Goal: Task Accomplishment & Management: Manage account settings

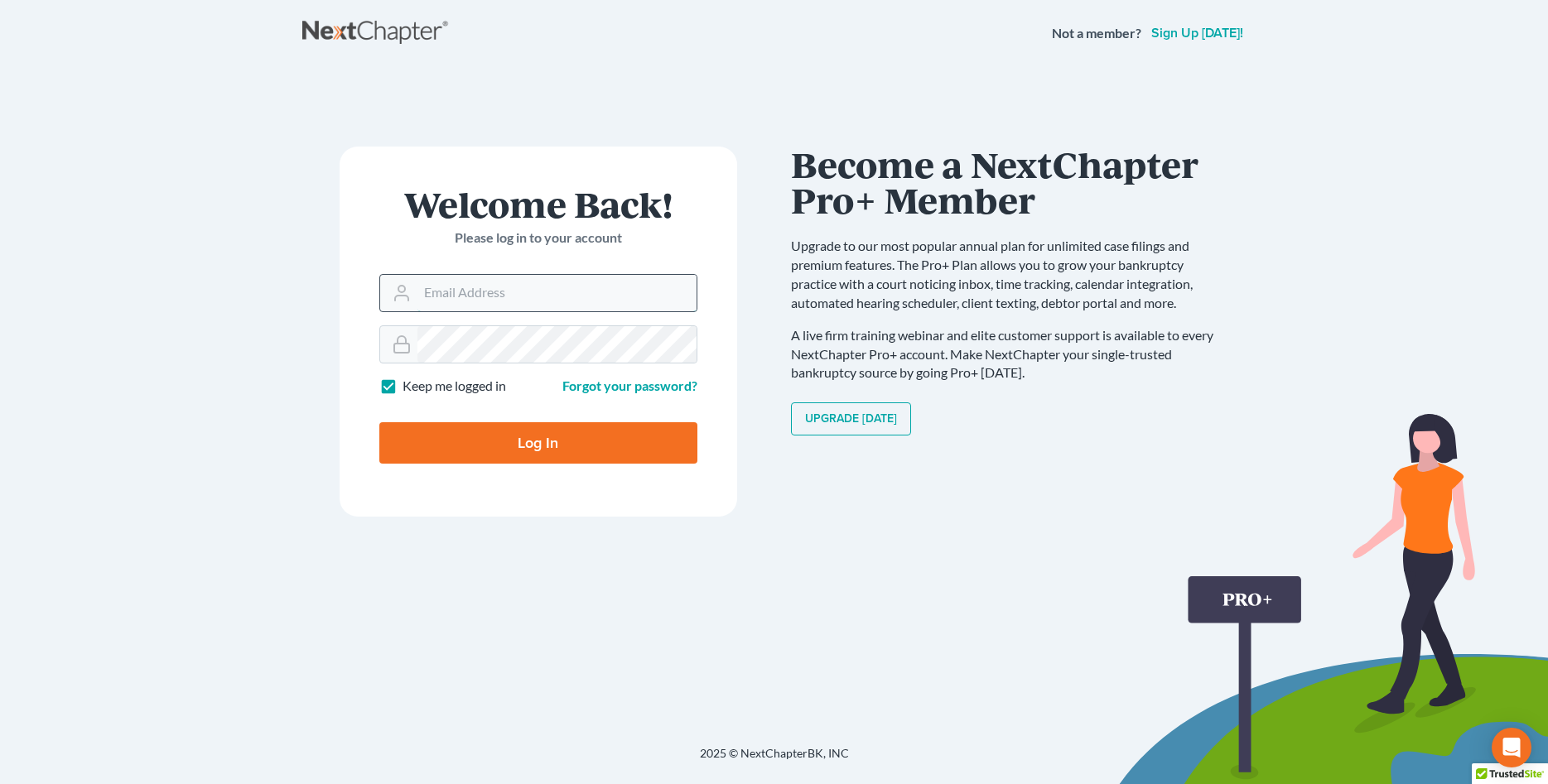
click at [547, 293] on input "Email Address" at bounding box center [557, 293] width 280 height 36
type input "dani@richardsonlawoffices.com"
click at [536, 442] on input "Log In" at bounding box center [538, 443] width 319 height 42
type input "Thinking..."
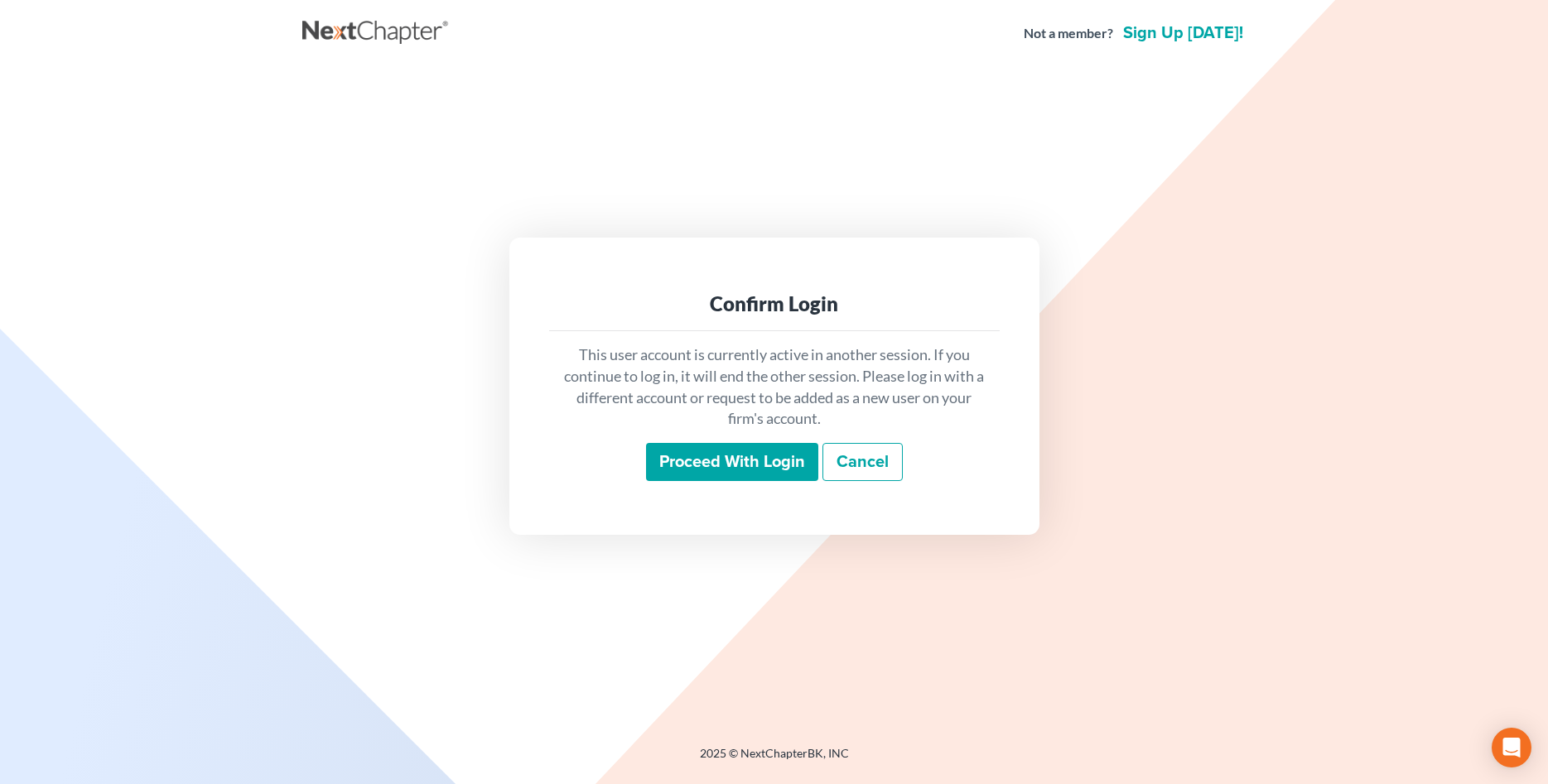
click at [792, 458] on input "Proceed with login" at bounding box center [732, 462] width 172 height 38
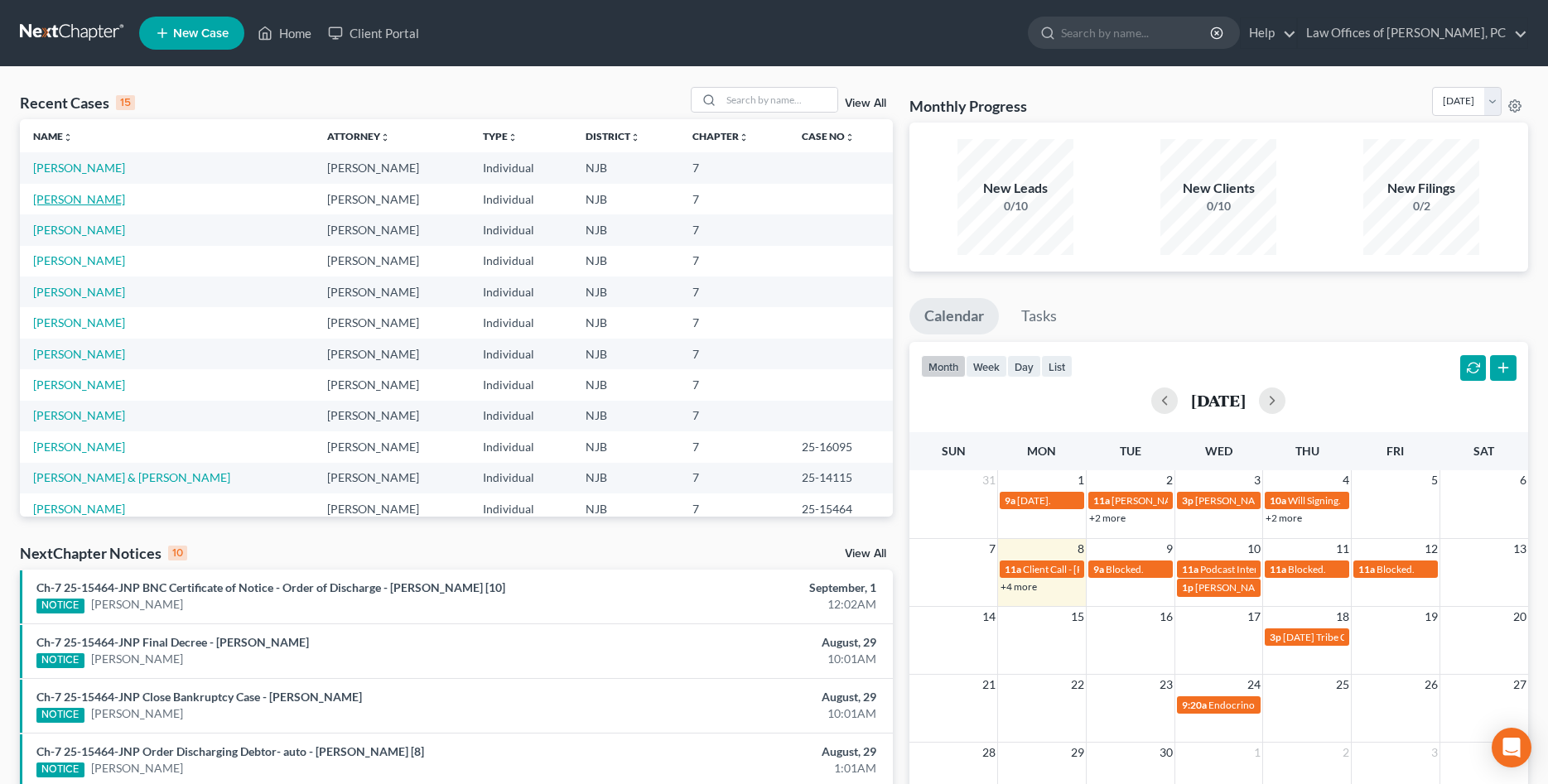
click at [87, 197] on link "Del Rossi, Nicholas" at bounding box center [79, 199] width 92 height 14
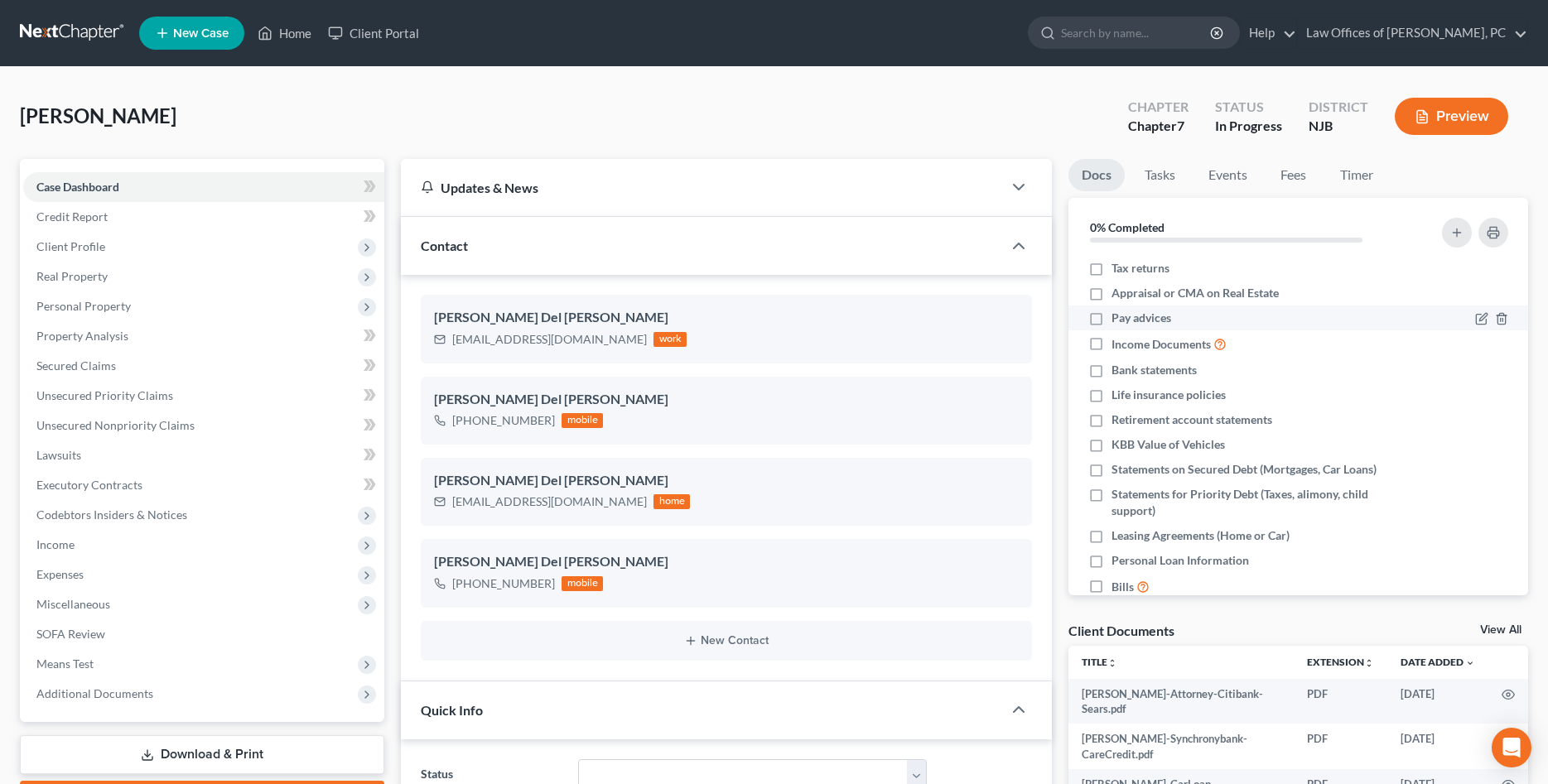
click at [1132, 317] on span "Pay advices" at bounding box center [1141, 317] width 60 height 16
click at [1129, 317] on input "Pay advices" at bounding box center [1123, 315] width 10 height 10
checkbox input "true"
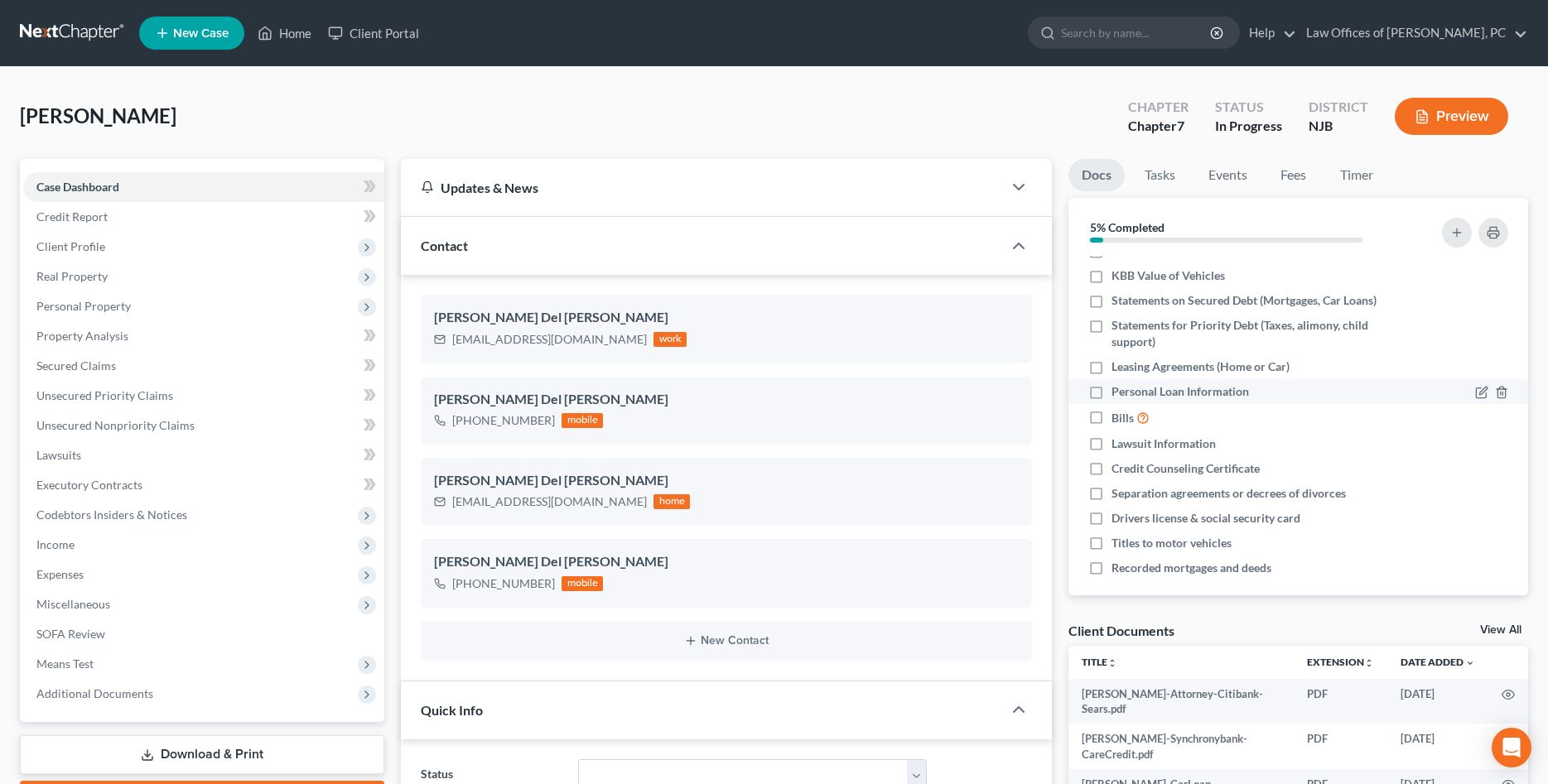
scroll to position [181, 0]
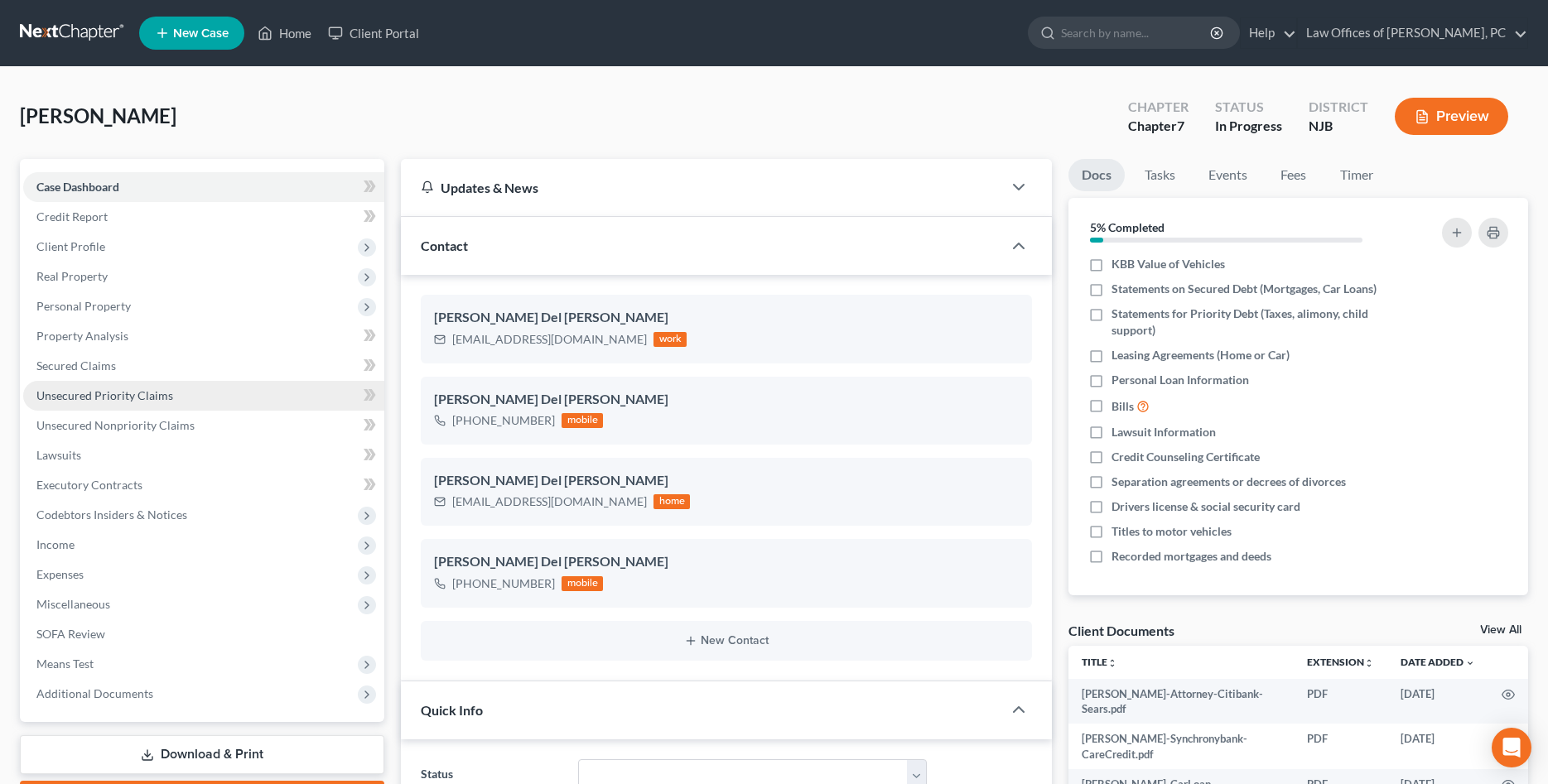
click at [150, 398] on span "Unsecured Priority Claims" at bounding box center [105, 395] width 137 height 14
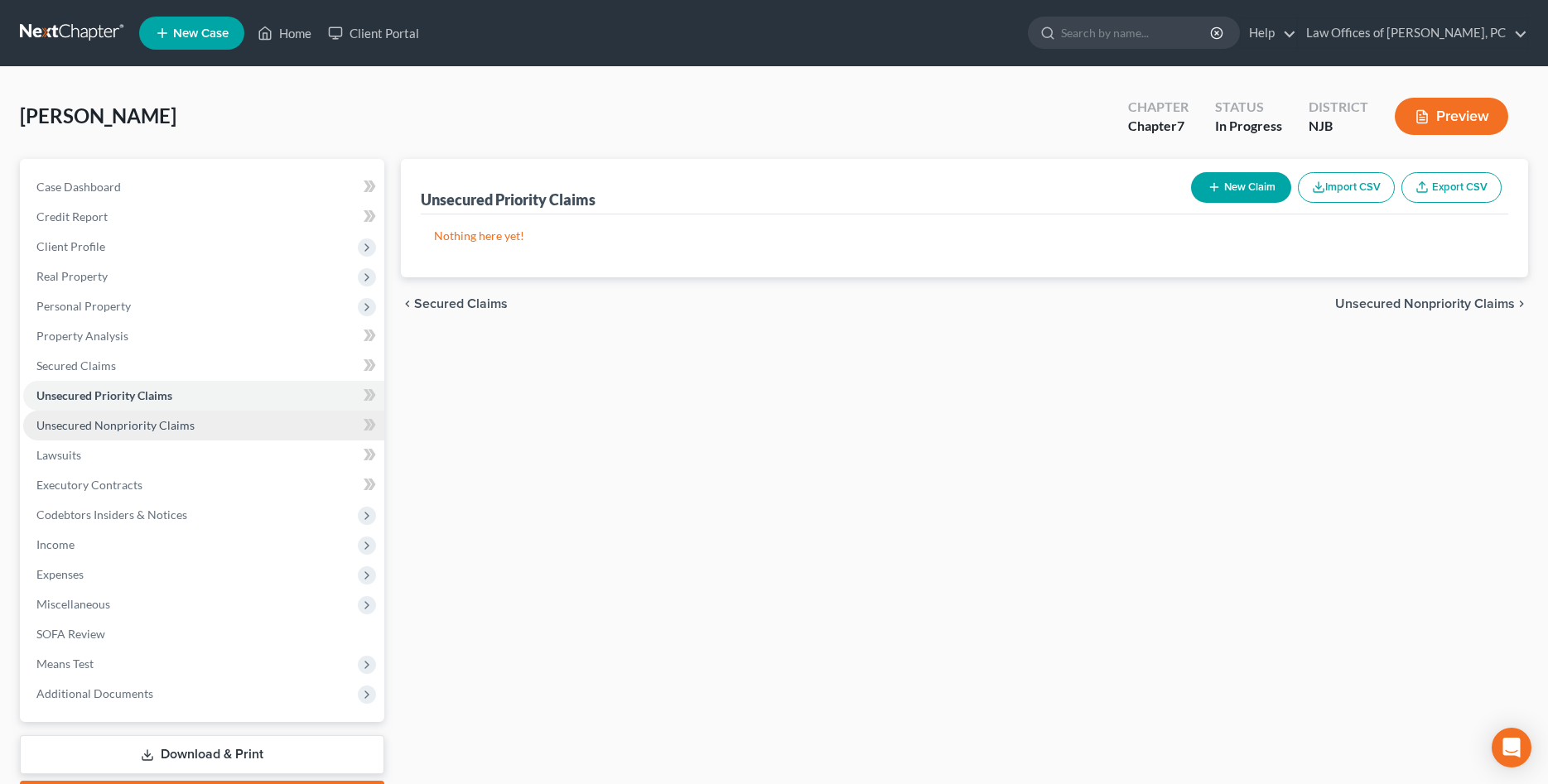
click at [150, 428] on span "Unsecured Nonpriority Claims" at bounding box center [115, 425] width 158 height 14
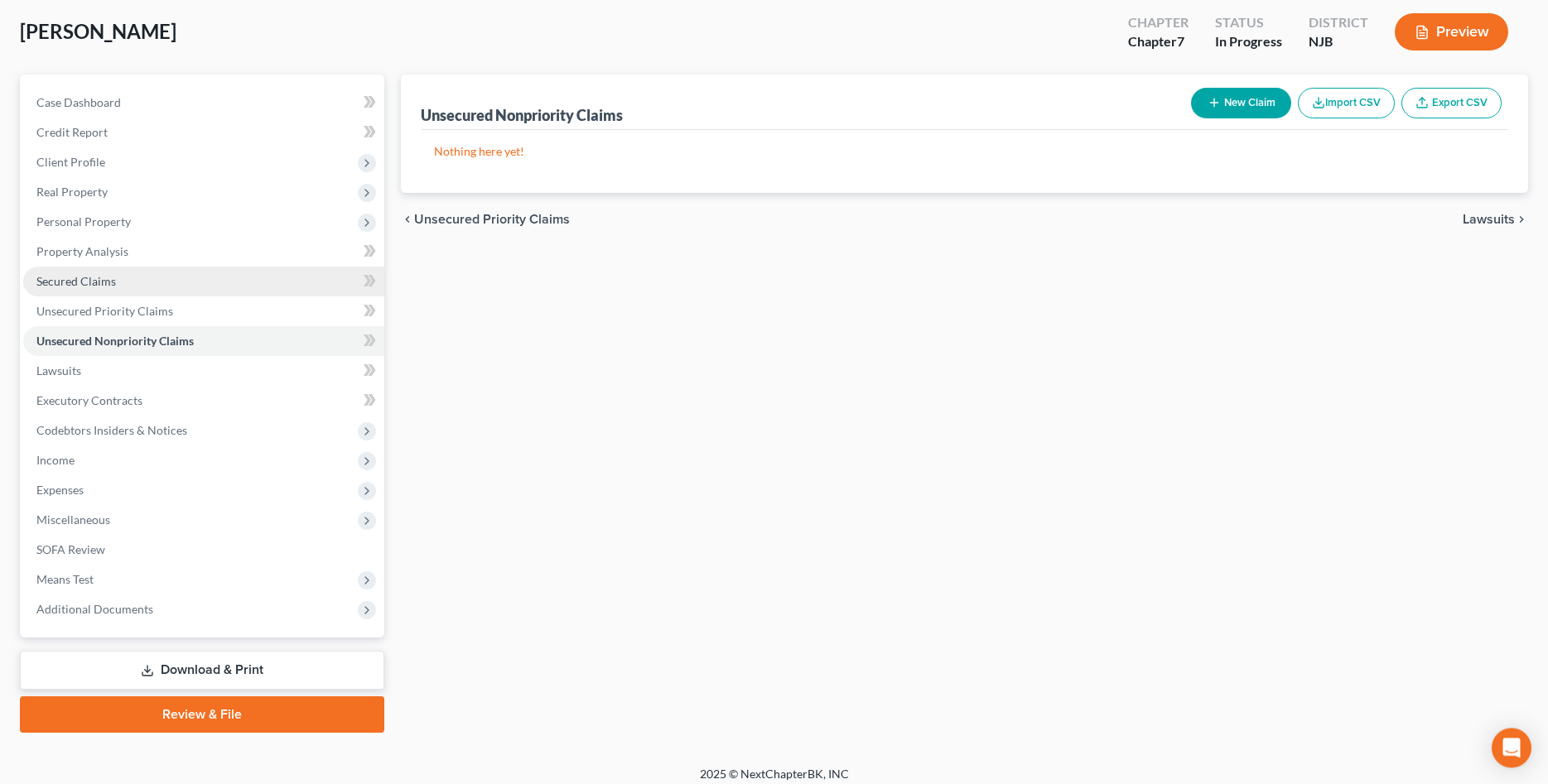
scroll to position [94, 0]
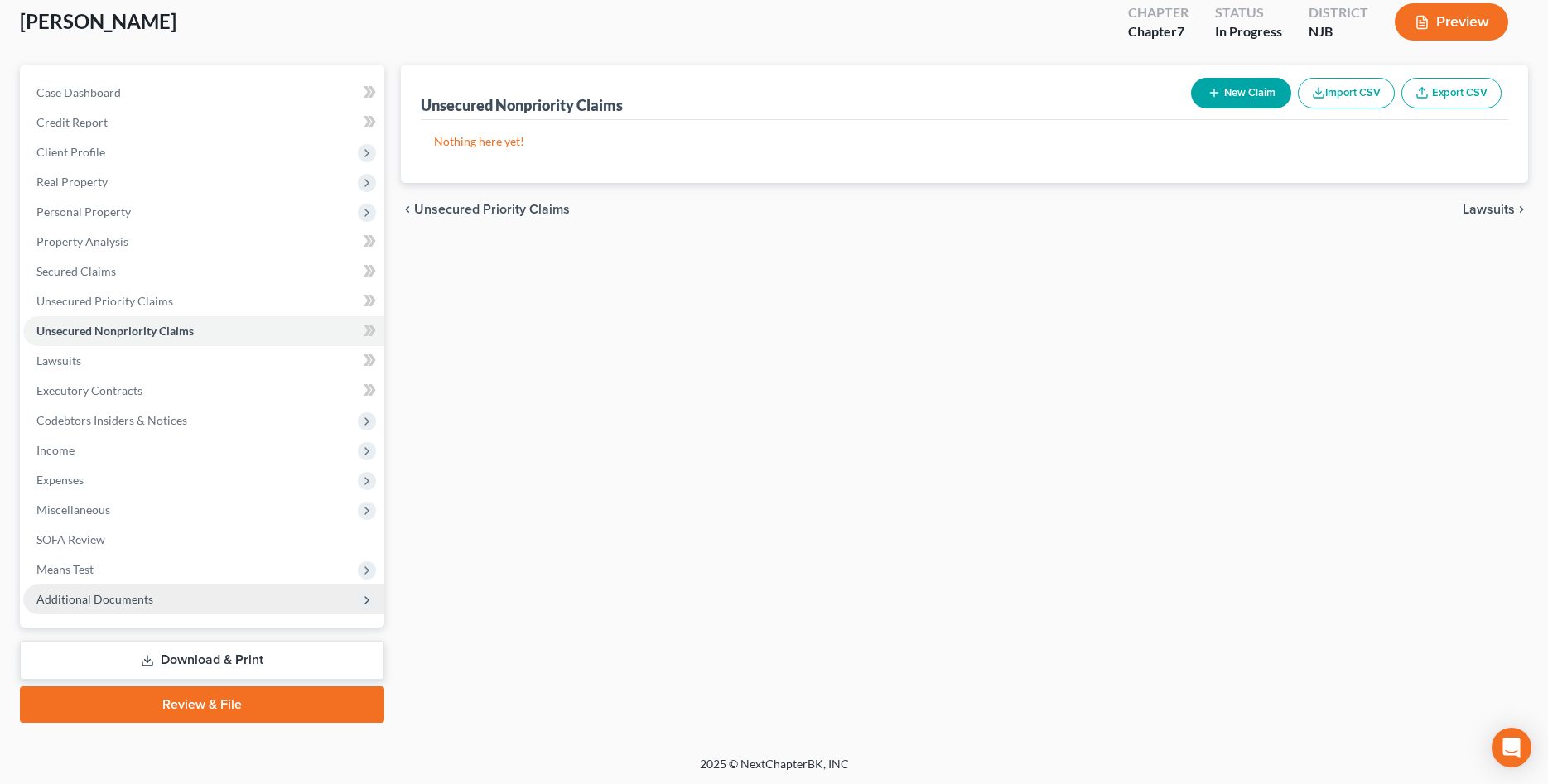
click at [86, 598] on span "Additional Documents" at bounding box center [94, 599] width 117 height 14
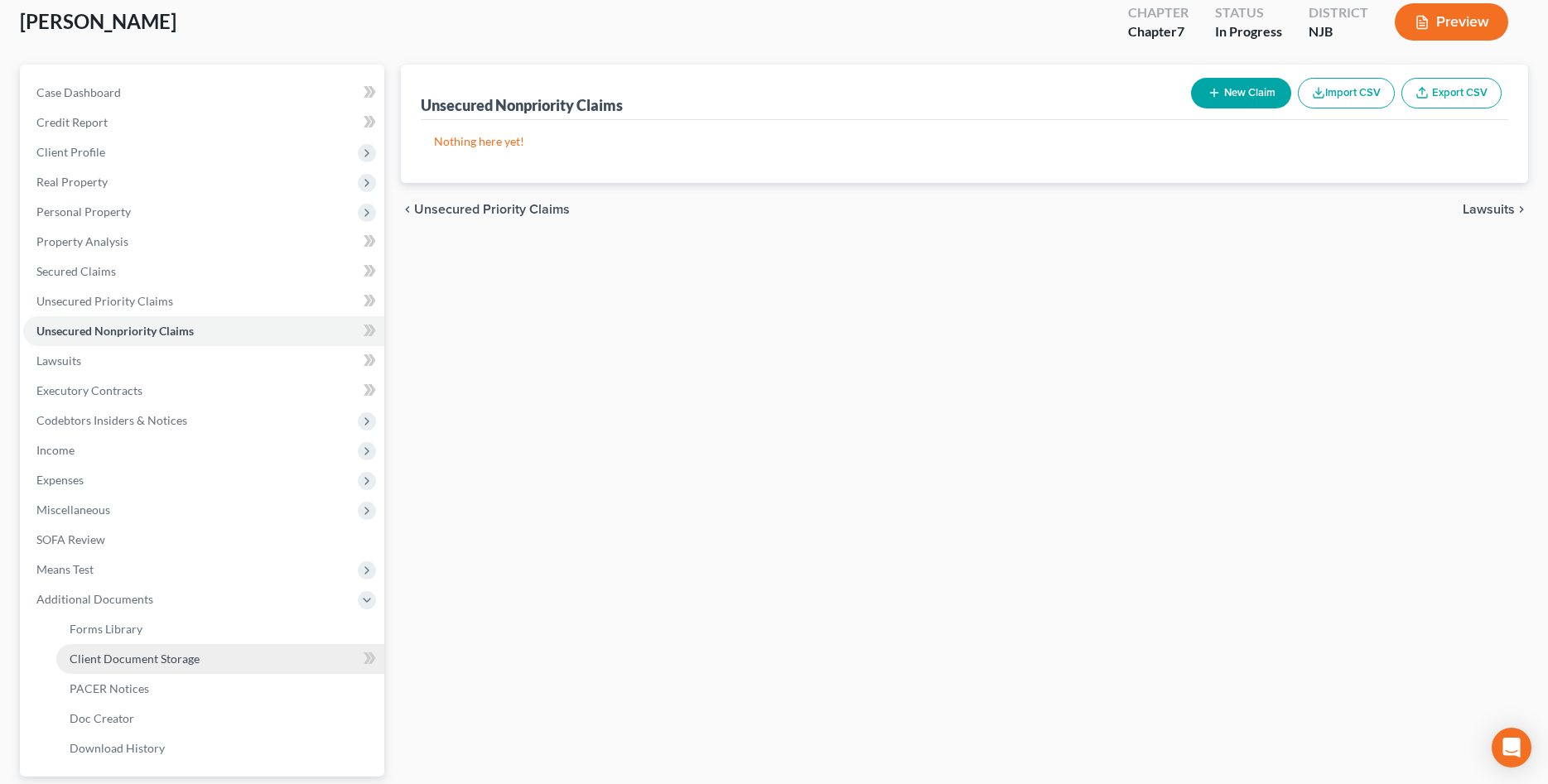
click at [103, 658] on span "Client Document Storage" at bounding box center [134, 659] width 130 height 14
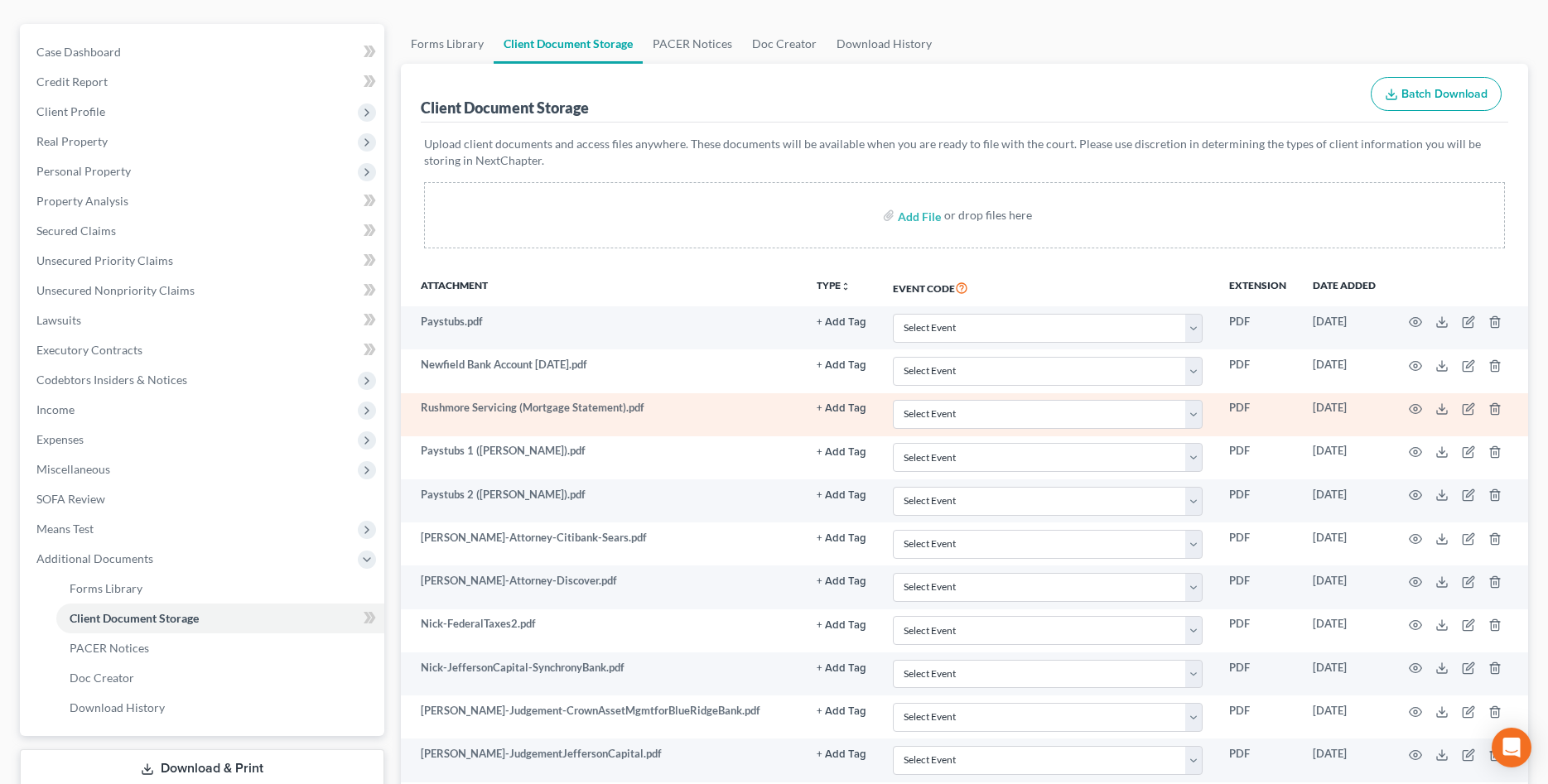
scroll to position [169, 0]
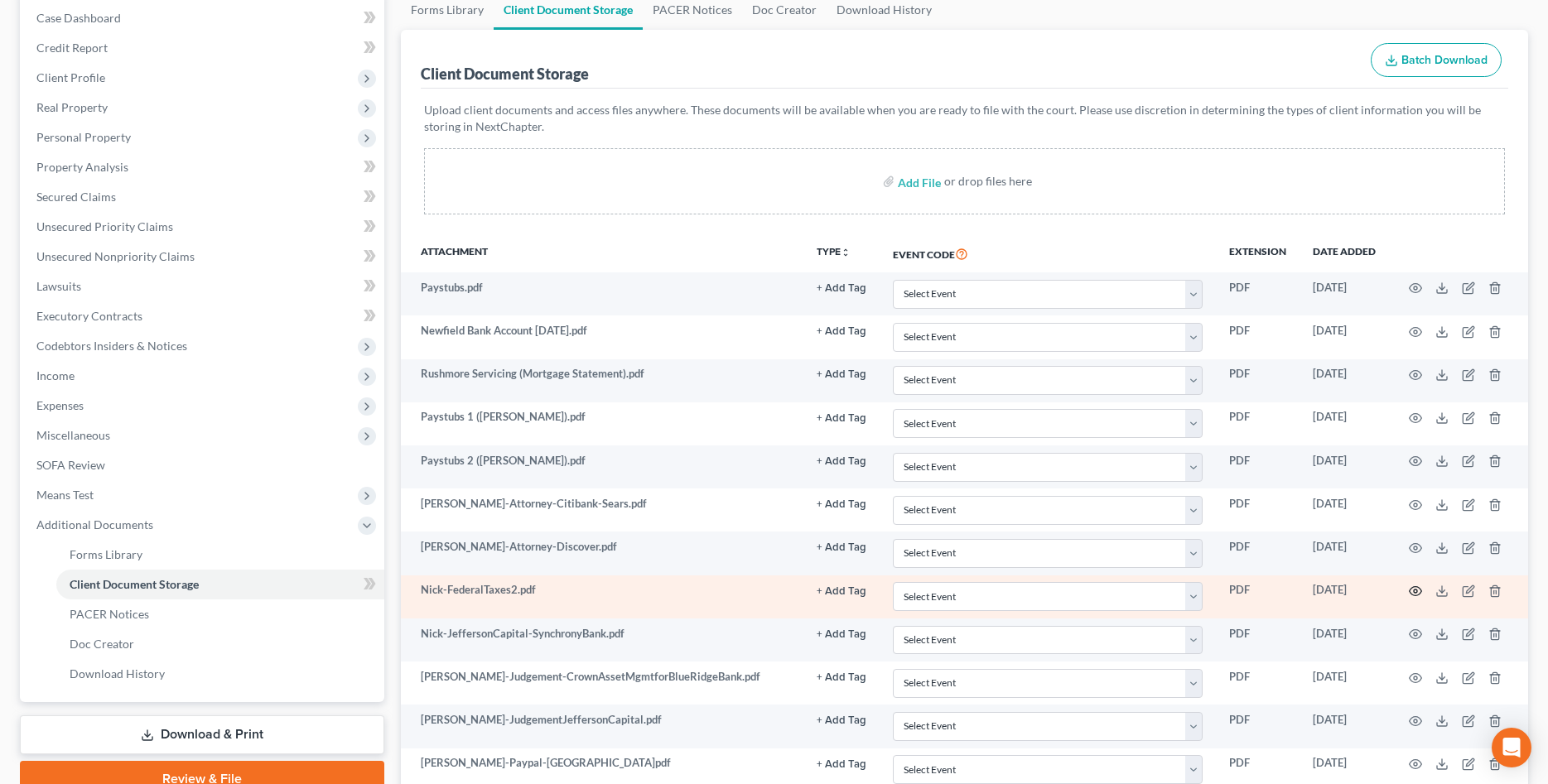
click at [1421, 592] on icon "button" at bounding box center [1416, 592] width 12 height 10
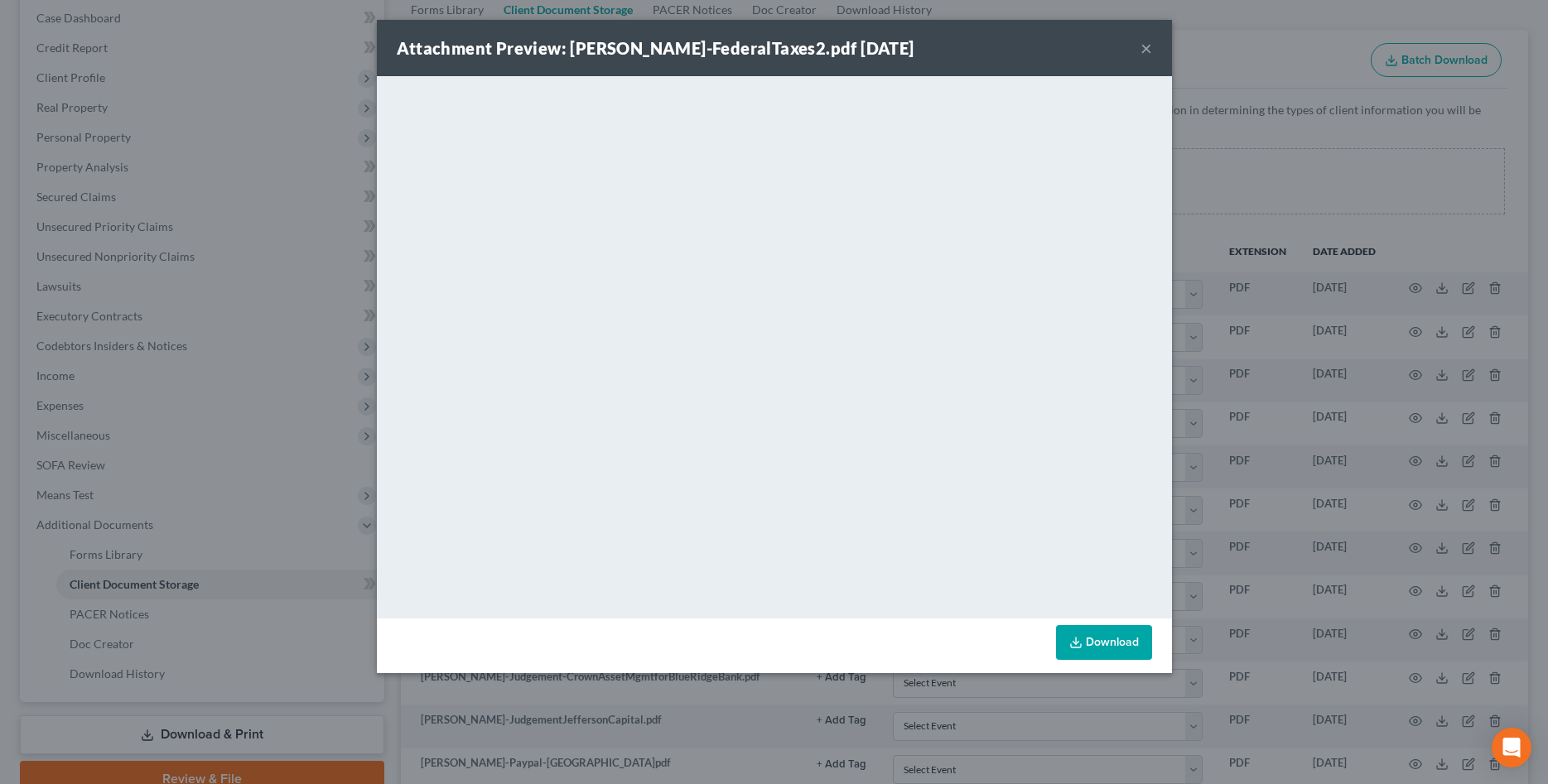
click at [1149, 48] on button "×" at bounding box center [1147, 48] width 11 height 20
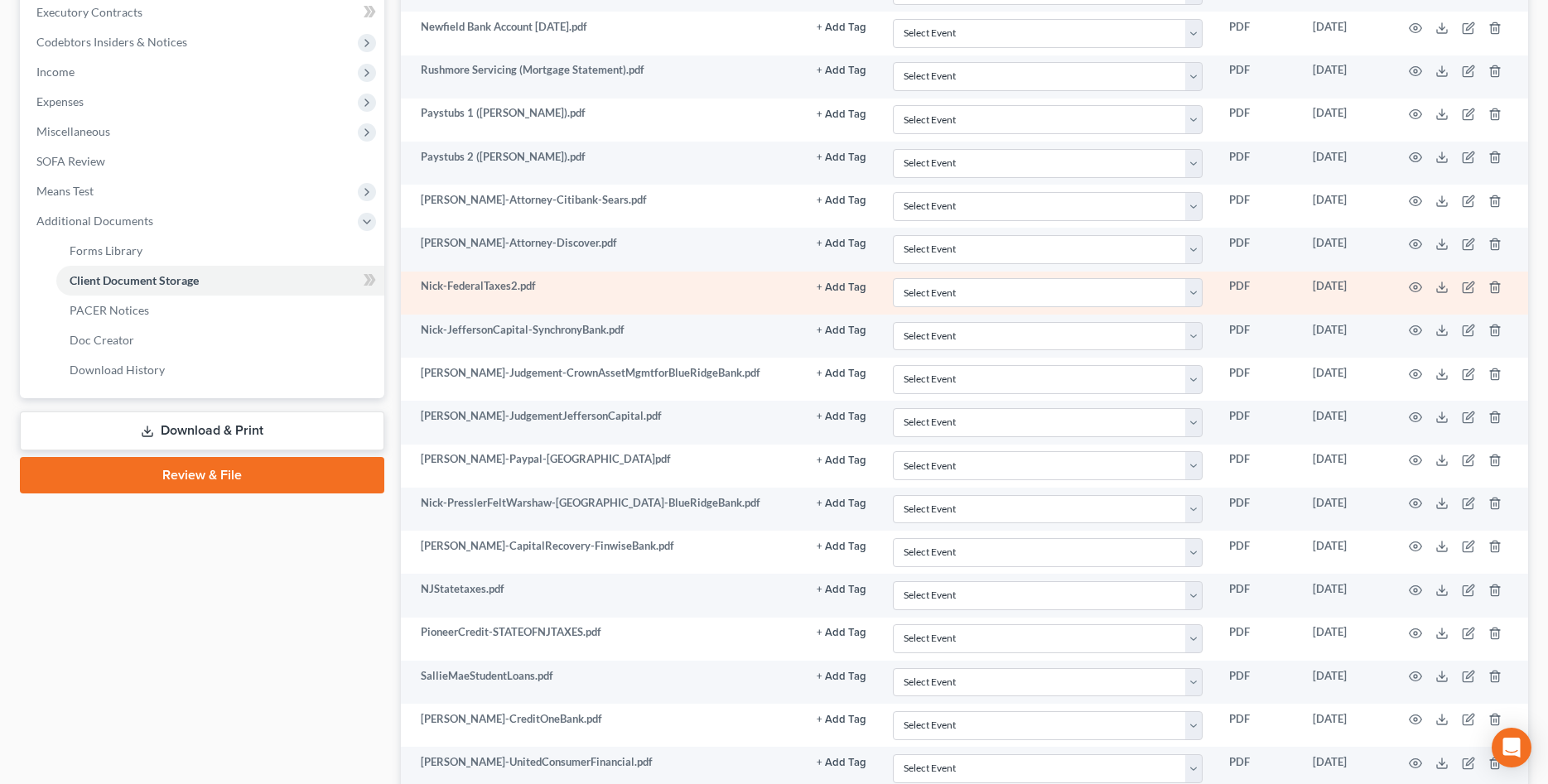
scroll to position [507, 0]
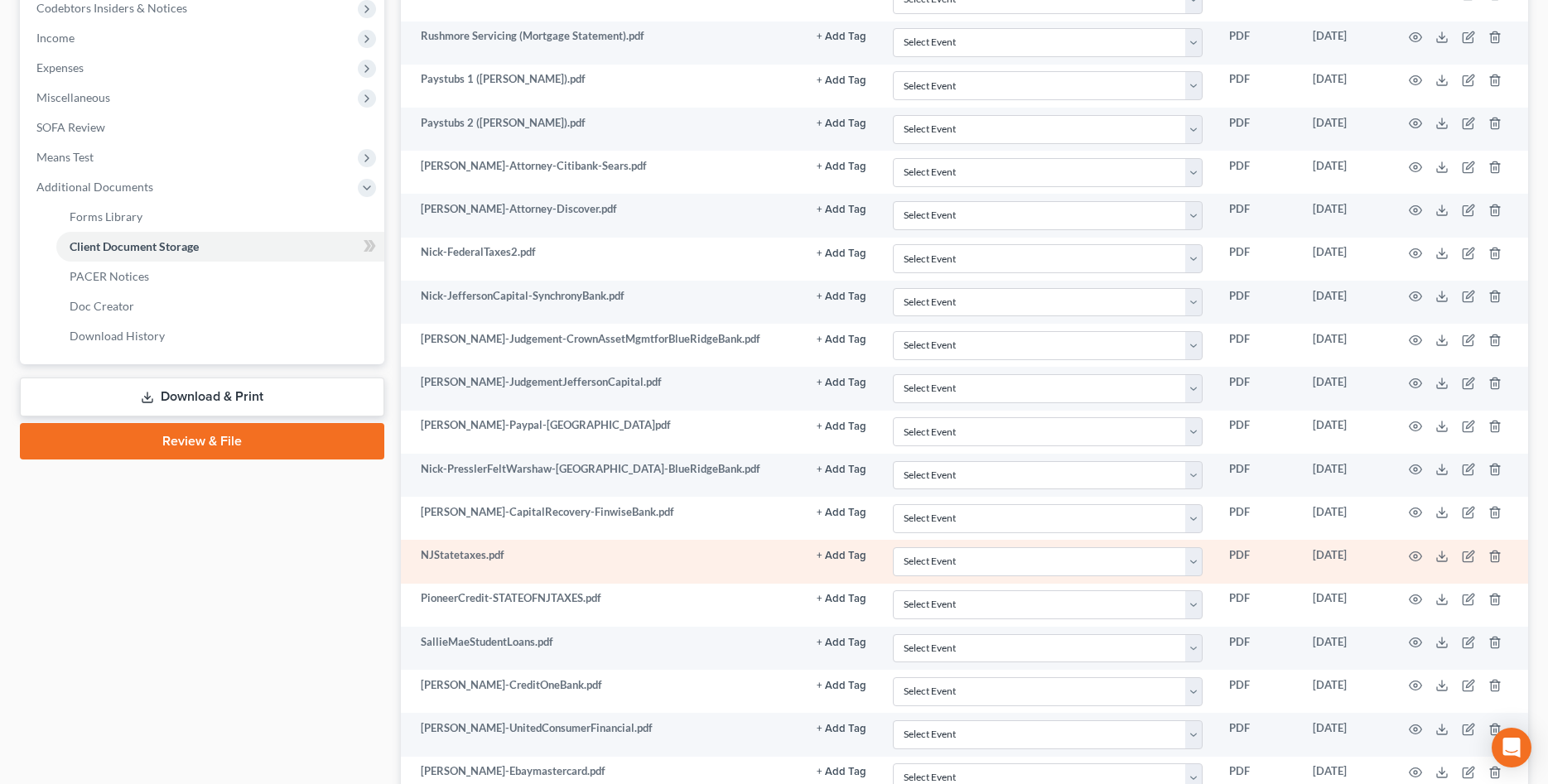
click at [1422, 556] on td at bounding box center [1459, 561] width 139 height 43
click at [1413, 557] on icon "button" at bounding box center [1416, 556] width 13 height 13
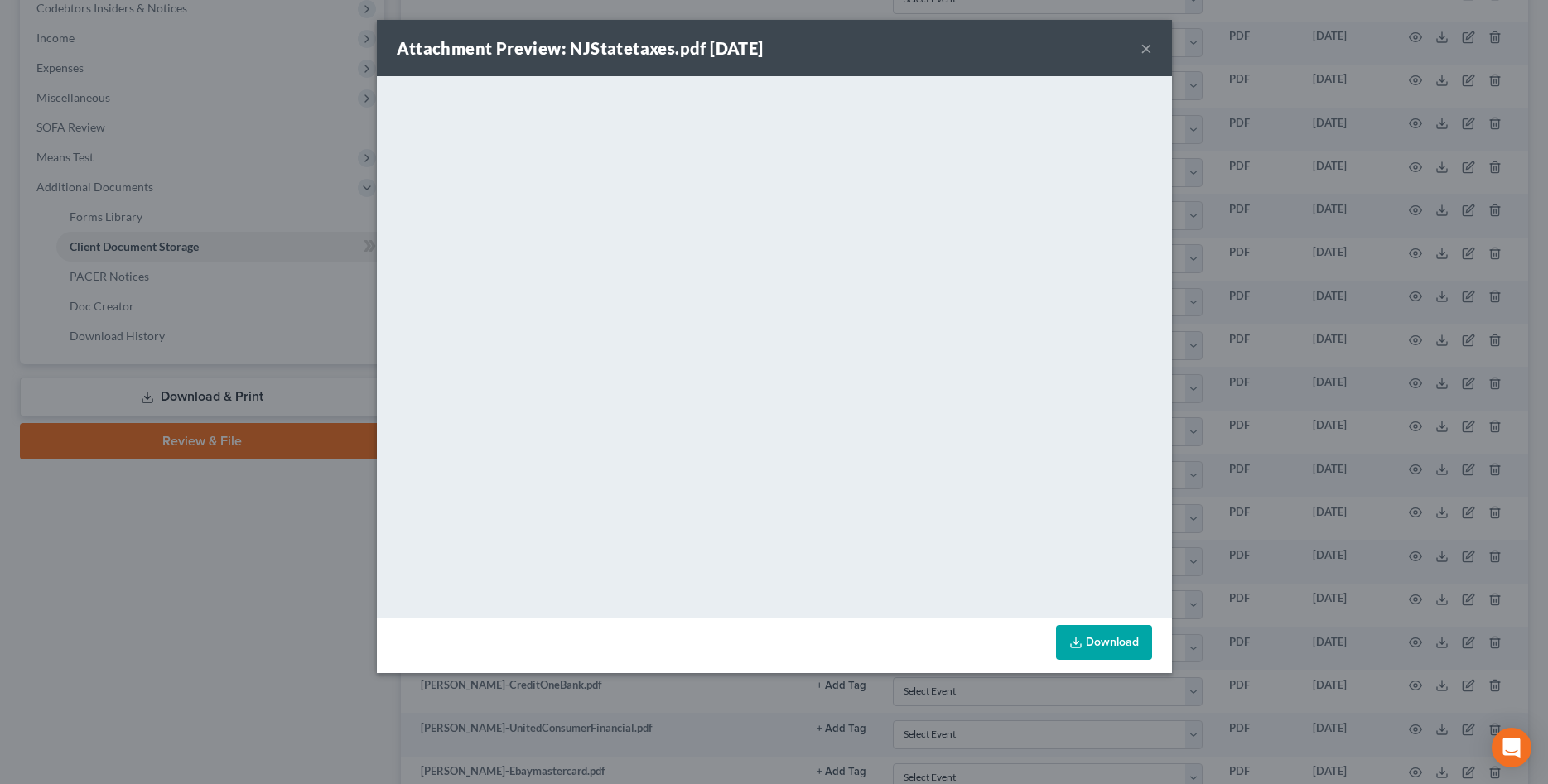
click at [1078, 641] on polyline at bounding box center [1075, 641] width 6 height 3
click at [1146, 49] on button "×" at bounding box center [1147, 48] width 11 height 20
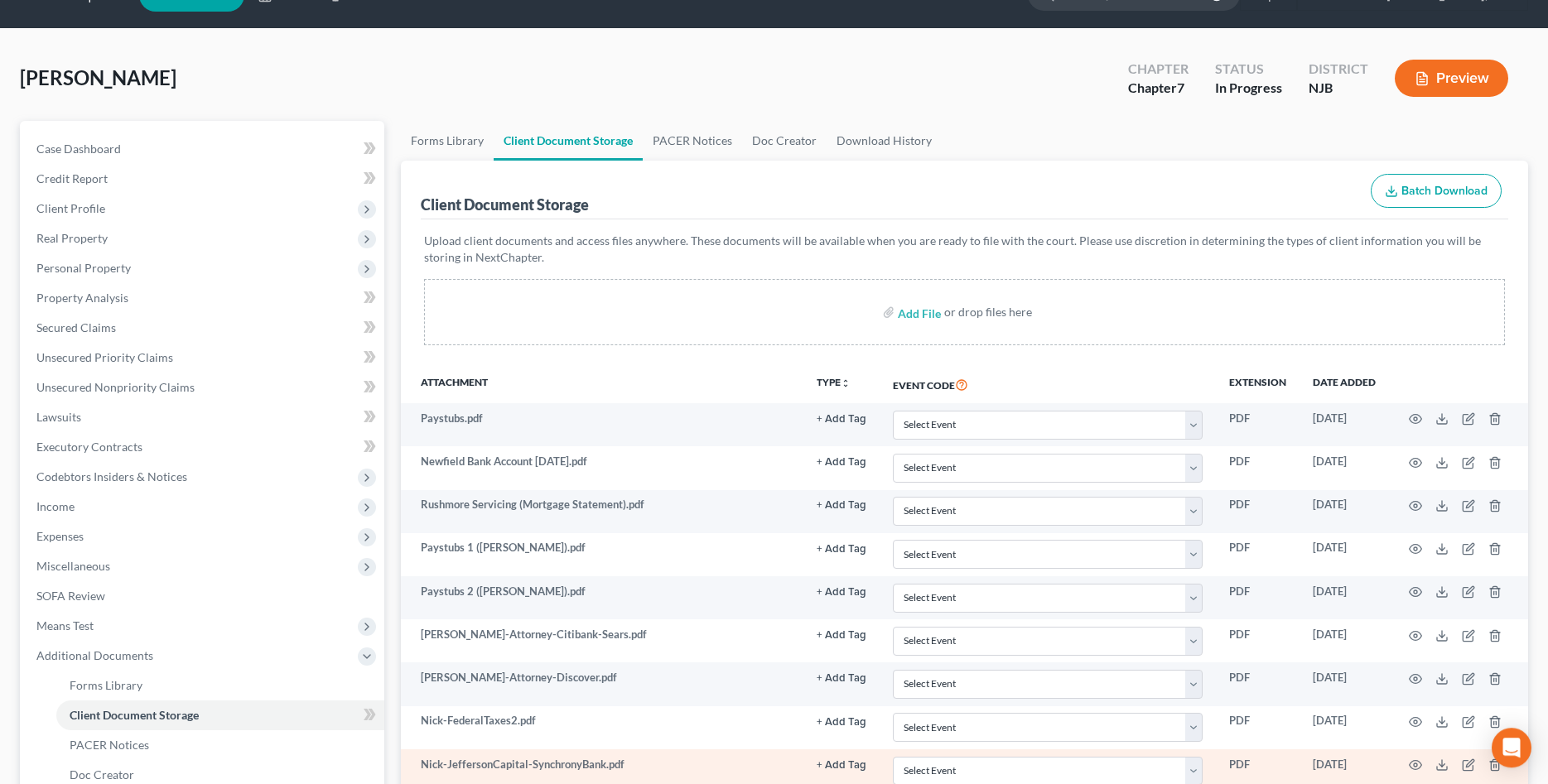
scroll to position [0, 0]
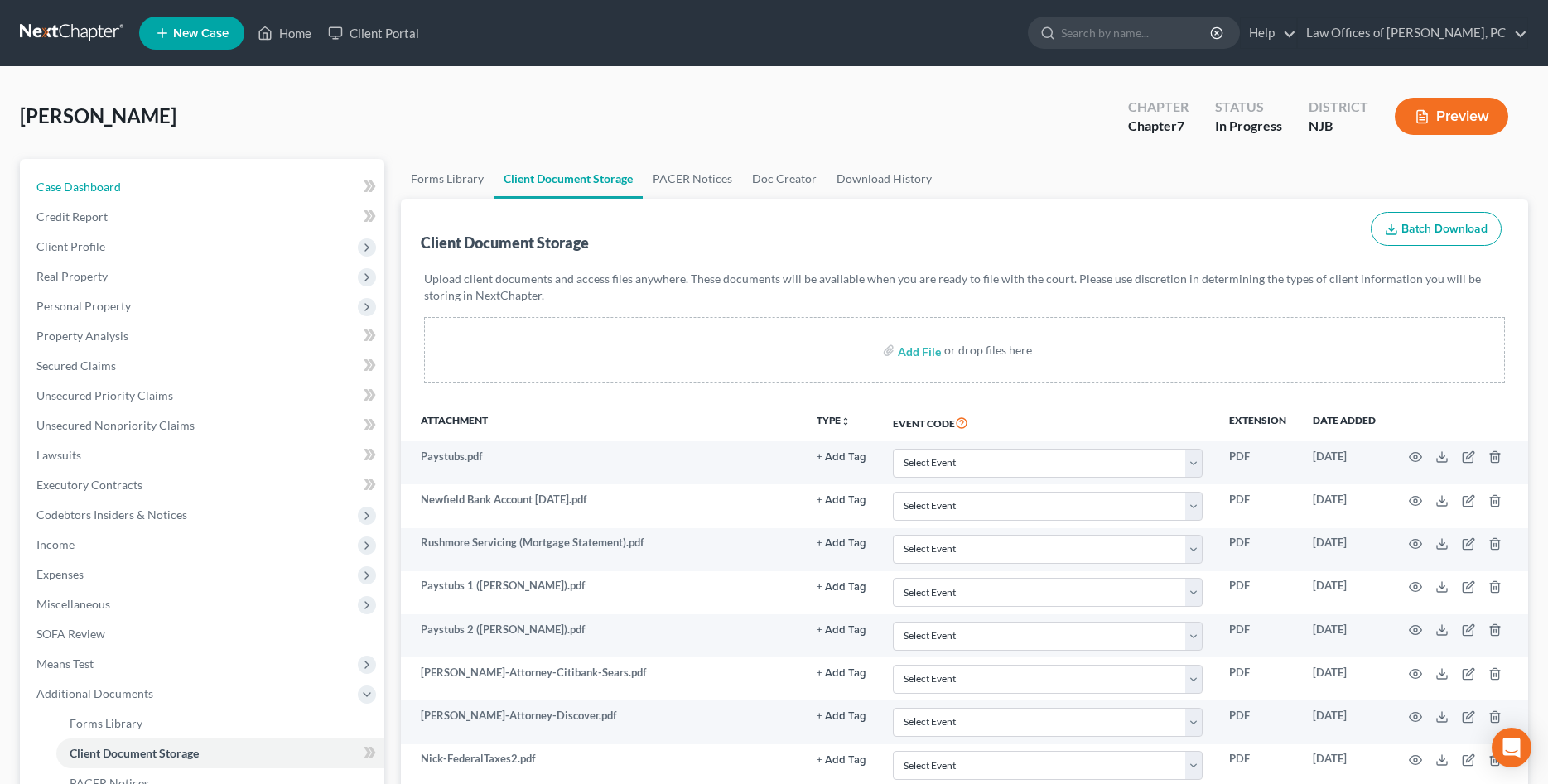
click at [122, 194] on link "Case Dashboard" at bounding box center [203, 186] width 361 height 29
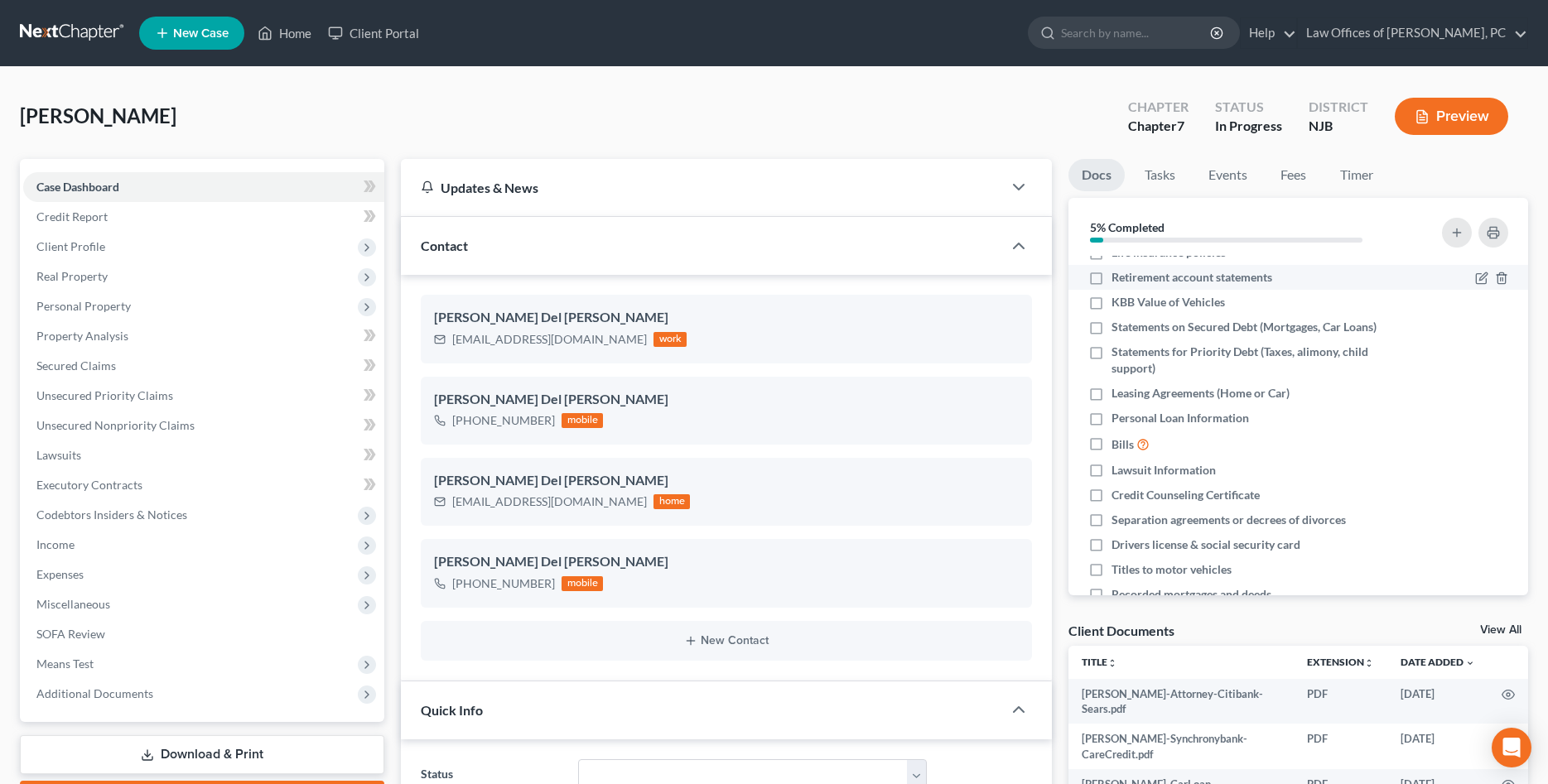
scroll to position [169, 0]
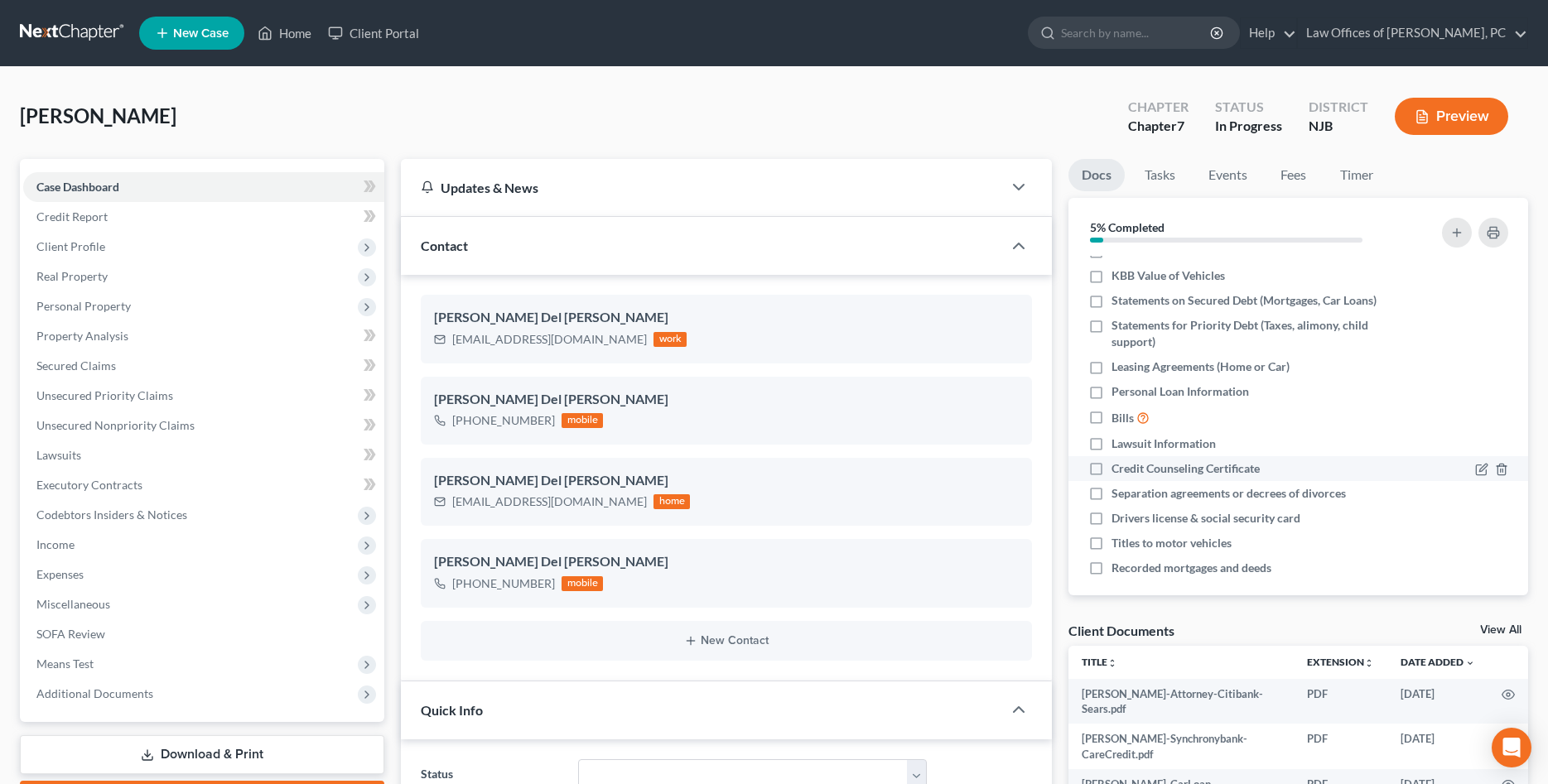
click at [1112, 467] on label "Credit Counseling Certificate" at bounding box center [1186, 468] width 148 height 16
click at [1118, 467] on input "Credit Counseling Certificate" at bounding box center [1123, 465] width 10 height 10
checkbox input "true"
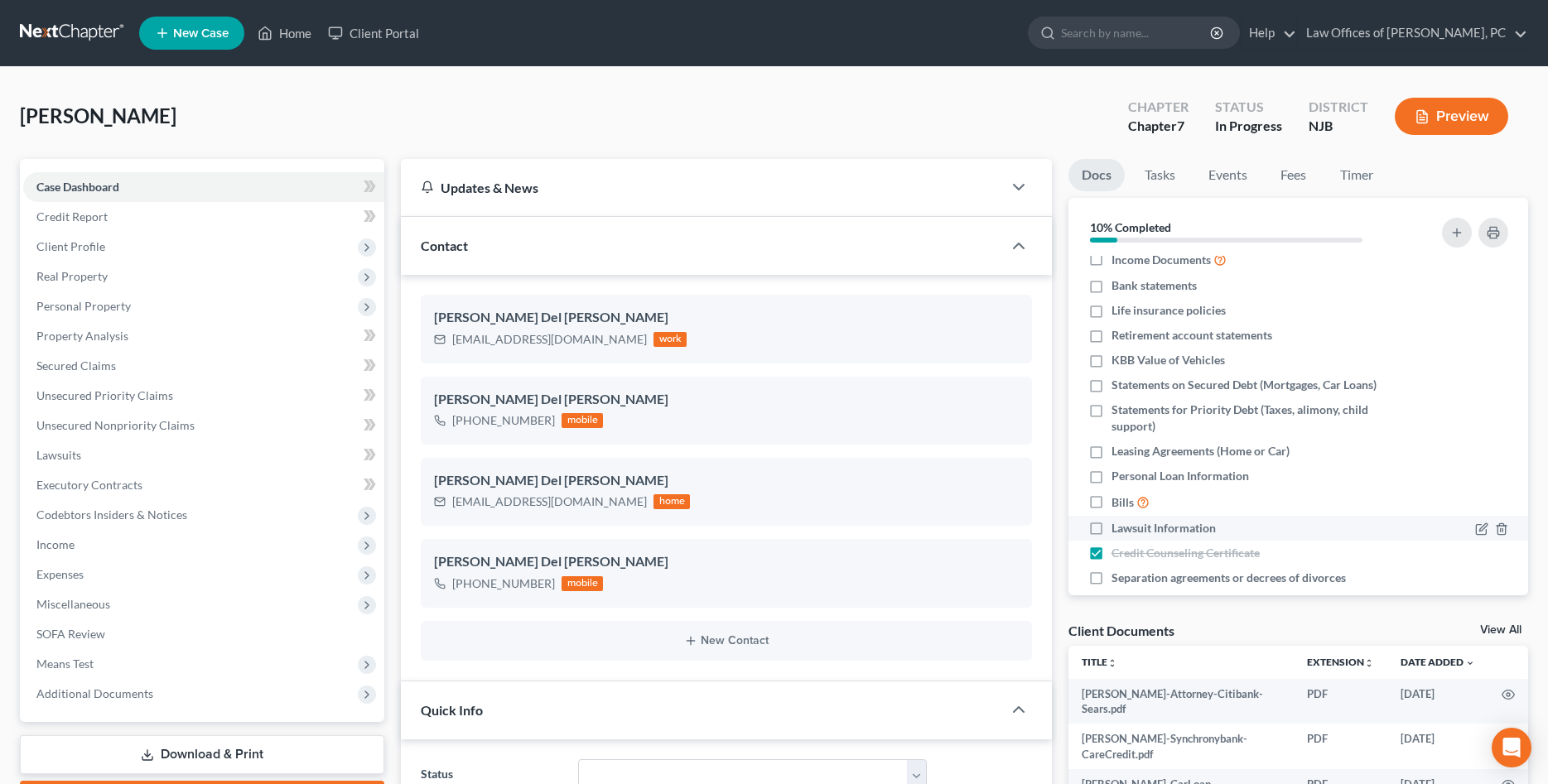
scroll to position [0, 0]
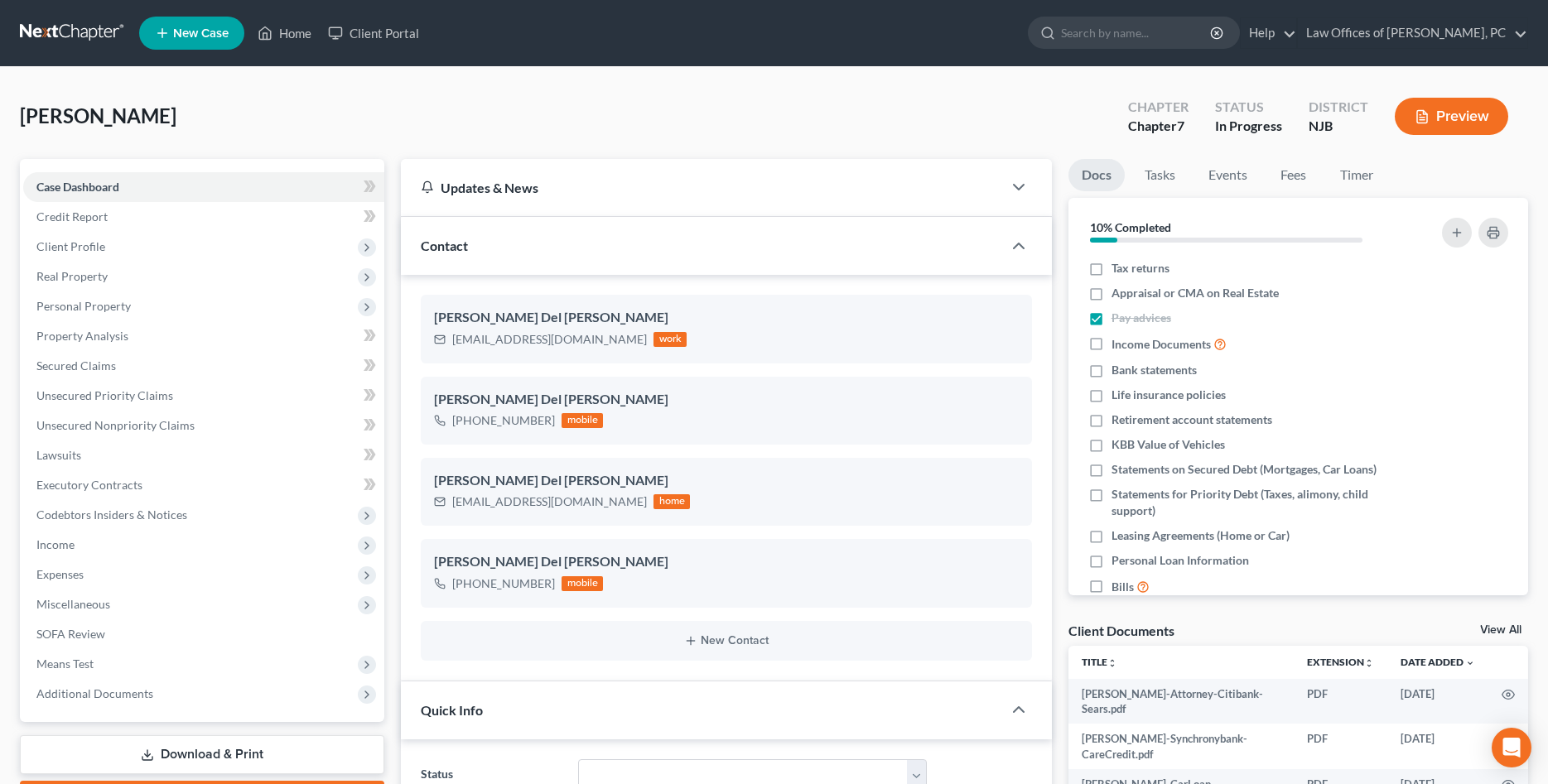
click at [1254, 631] on div "Client Documents View All" at bounding box center [1298, 633] width 459 height 24
